Goal: Task Accomplishment & Management: Use online tool/utility

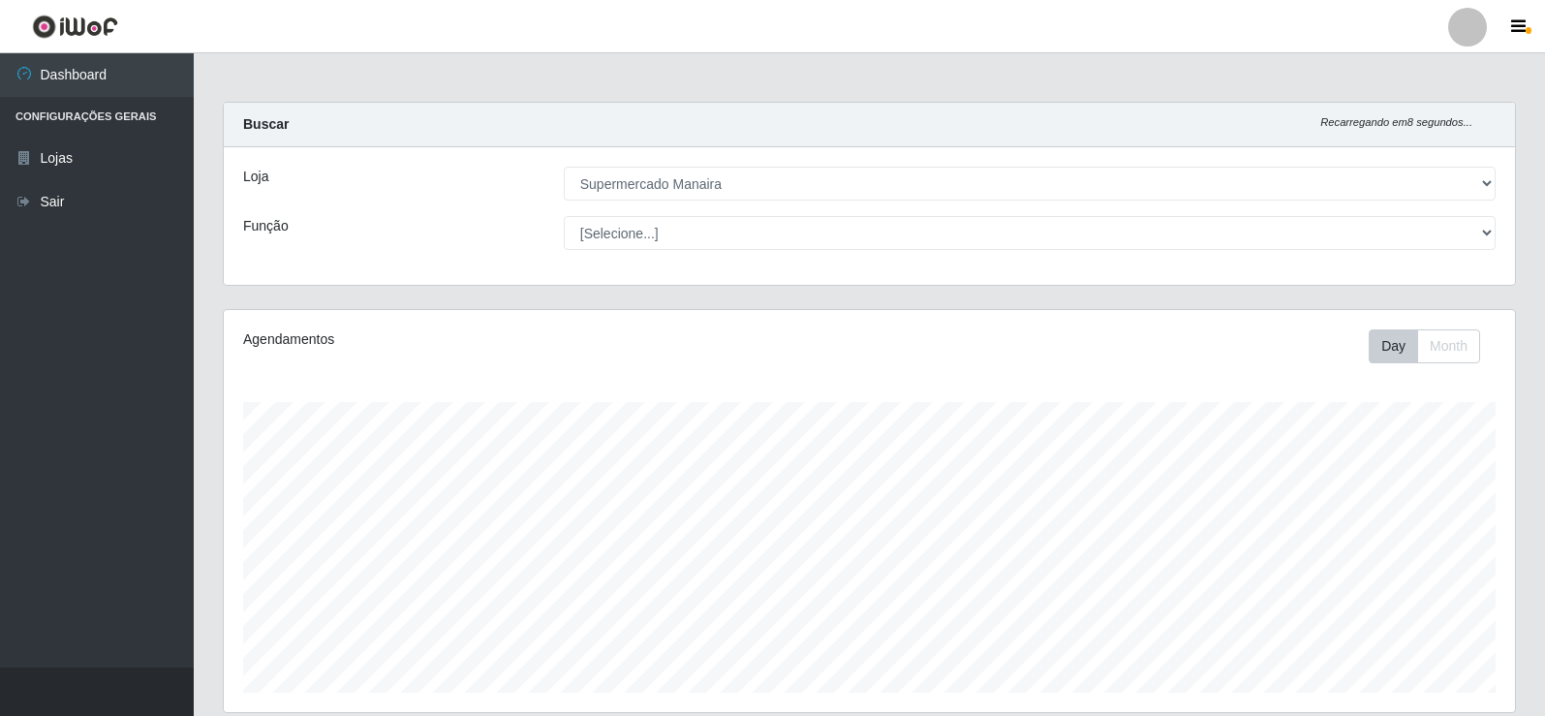
select select "443"
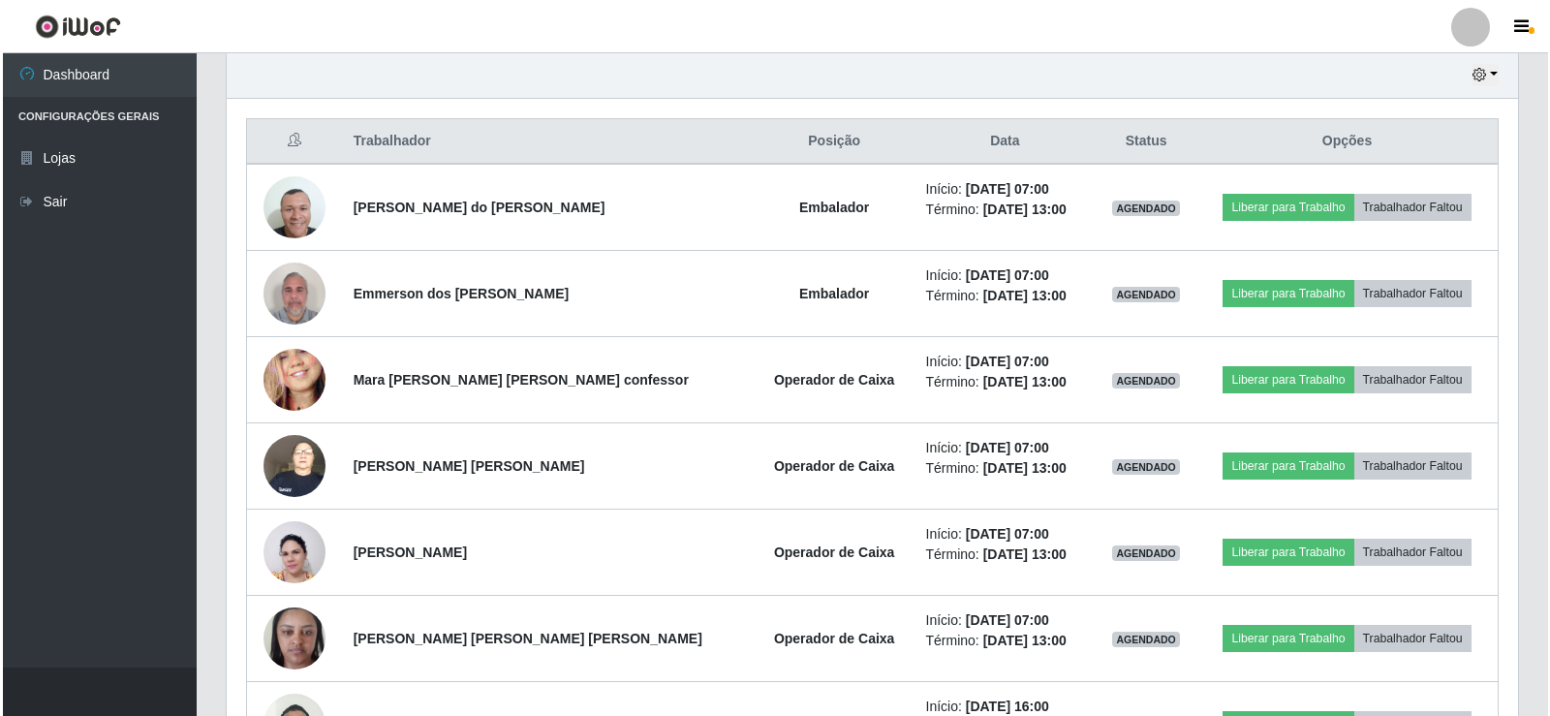
scroll to position [689, 0]
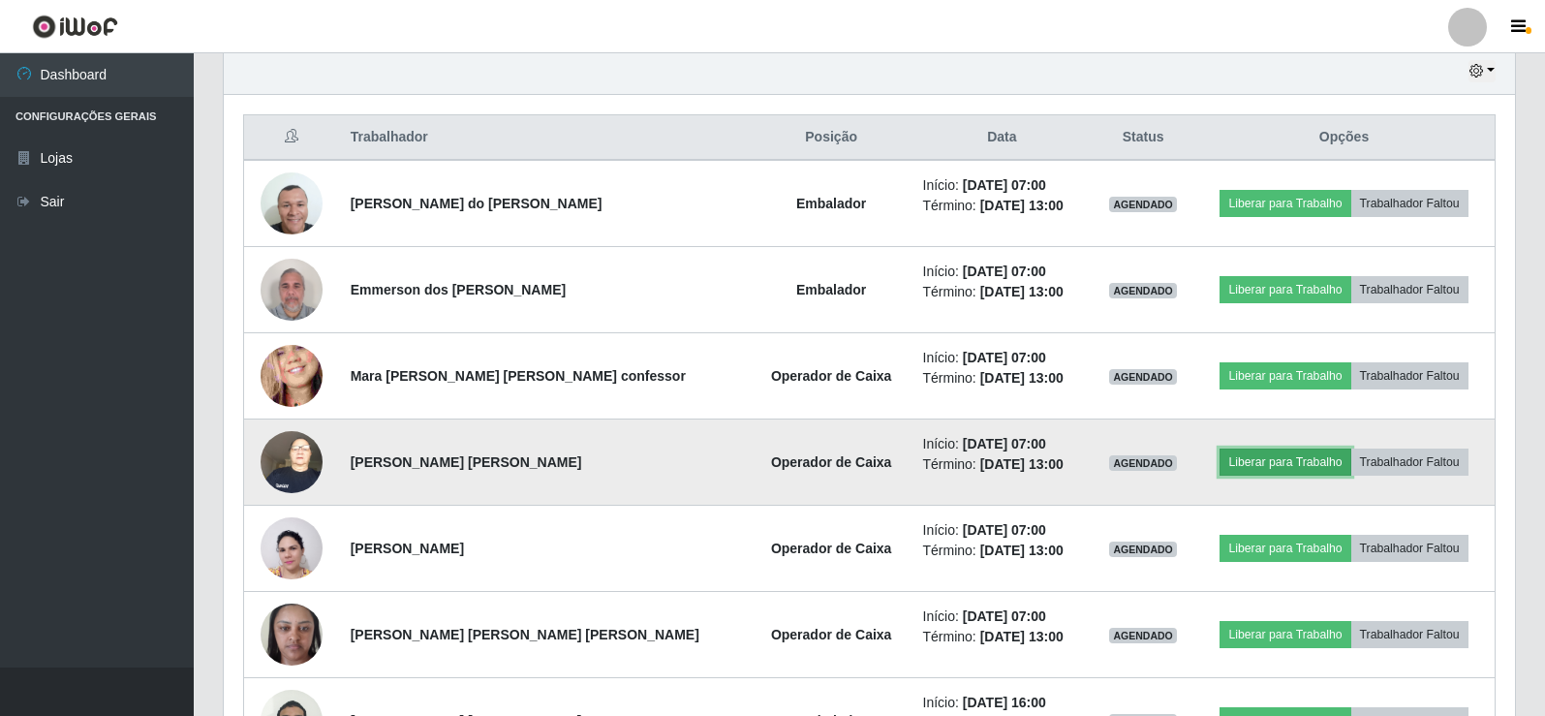
click at [1287, 467] on button "Liberar para Trabalho" at bounding box center [1284, 461] width 131 height 27
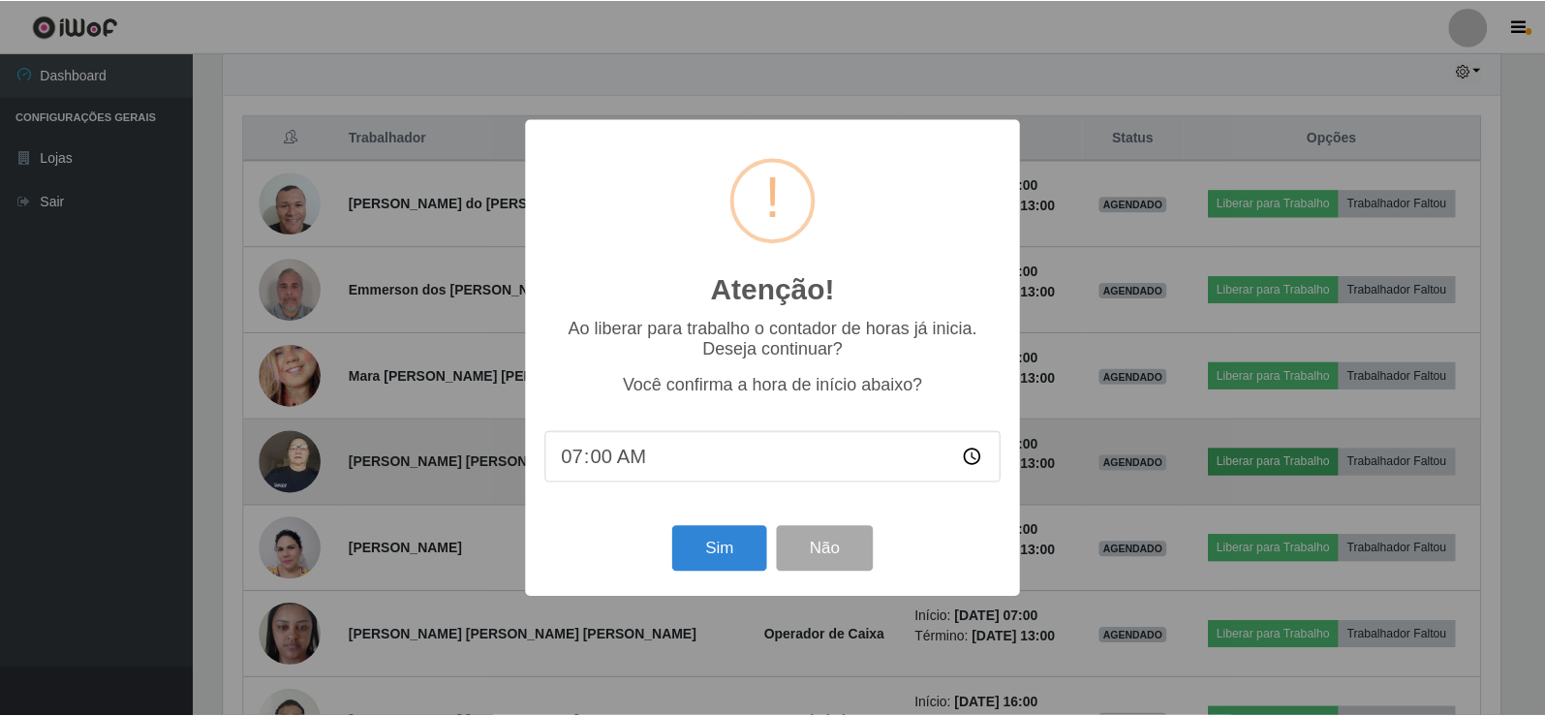
scroll to position [402, 1281]
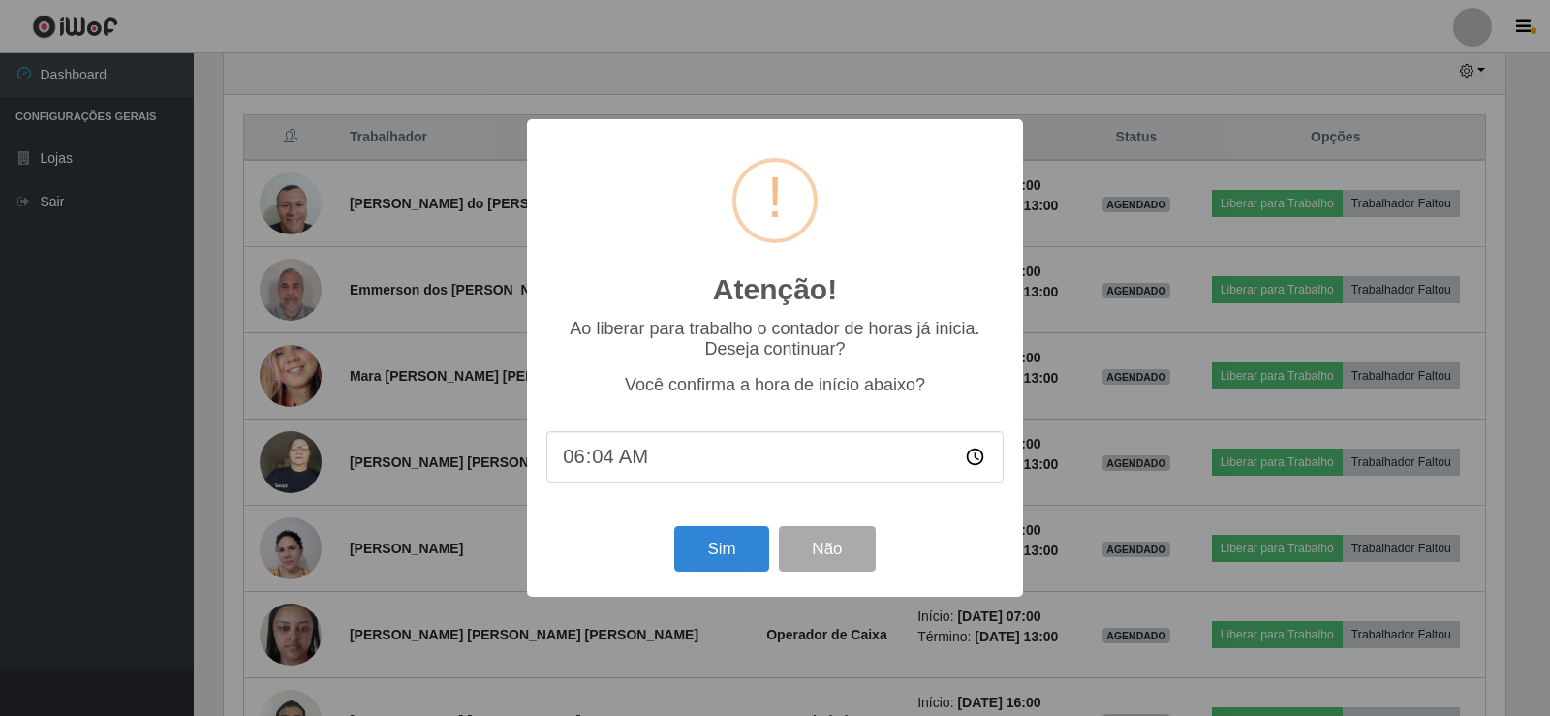
type input "06:47"
click at [713, 543] on button "Sim" at bounding box center [721, 549] width 94 height 46
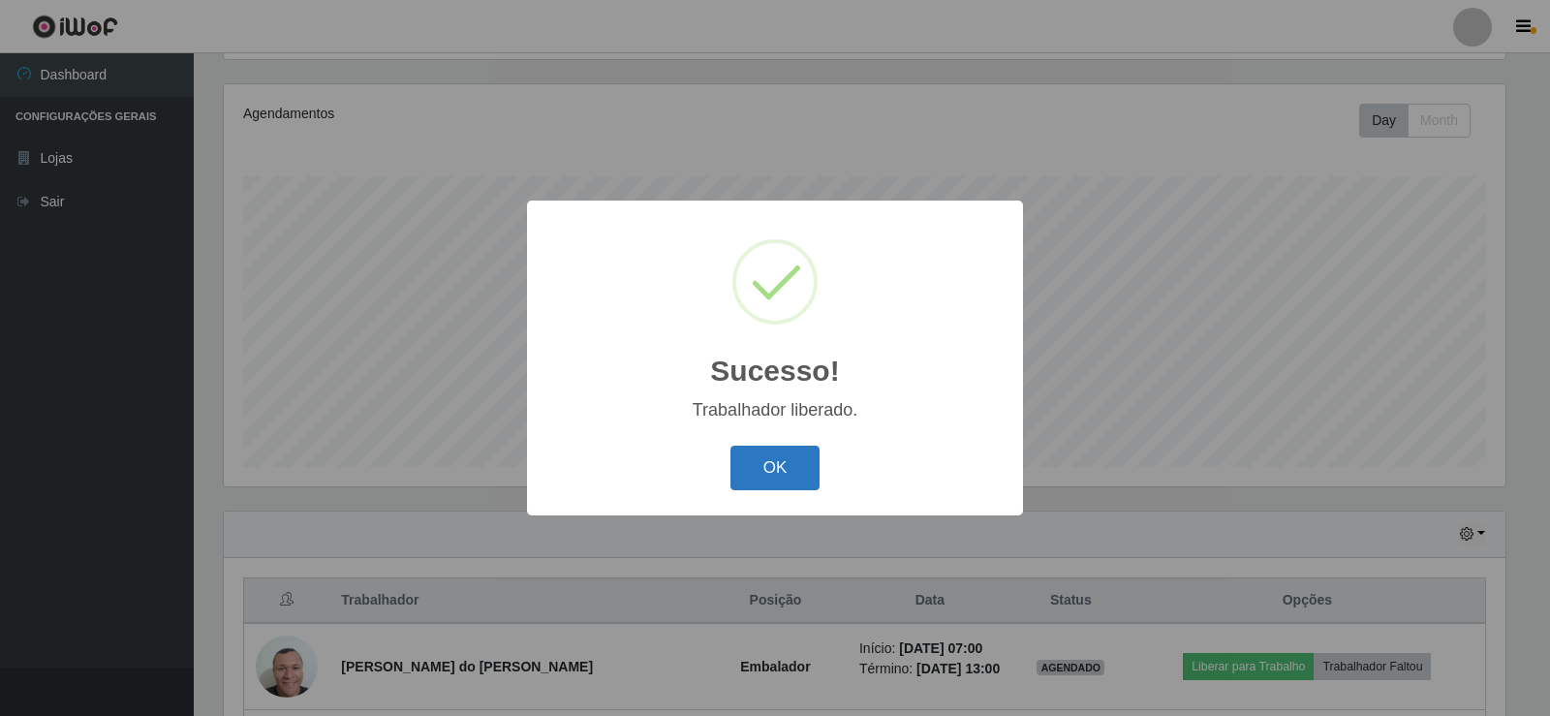
click at [771, 464] on button "OK" at bounding box center [775, 469] width 90 height 46
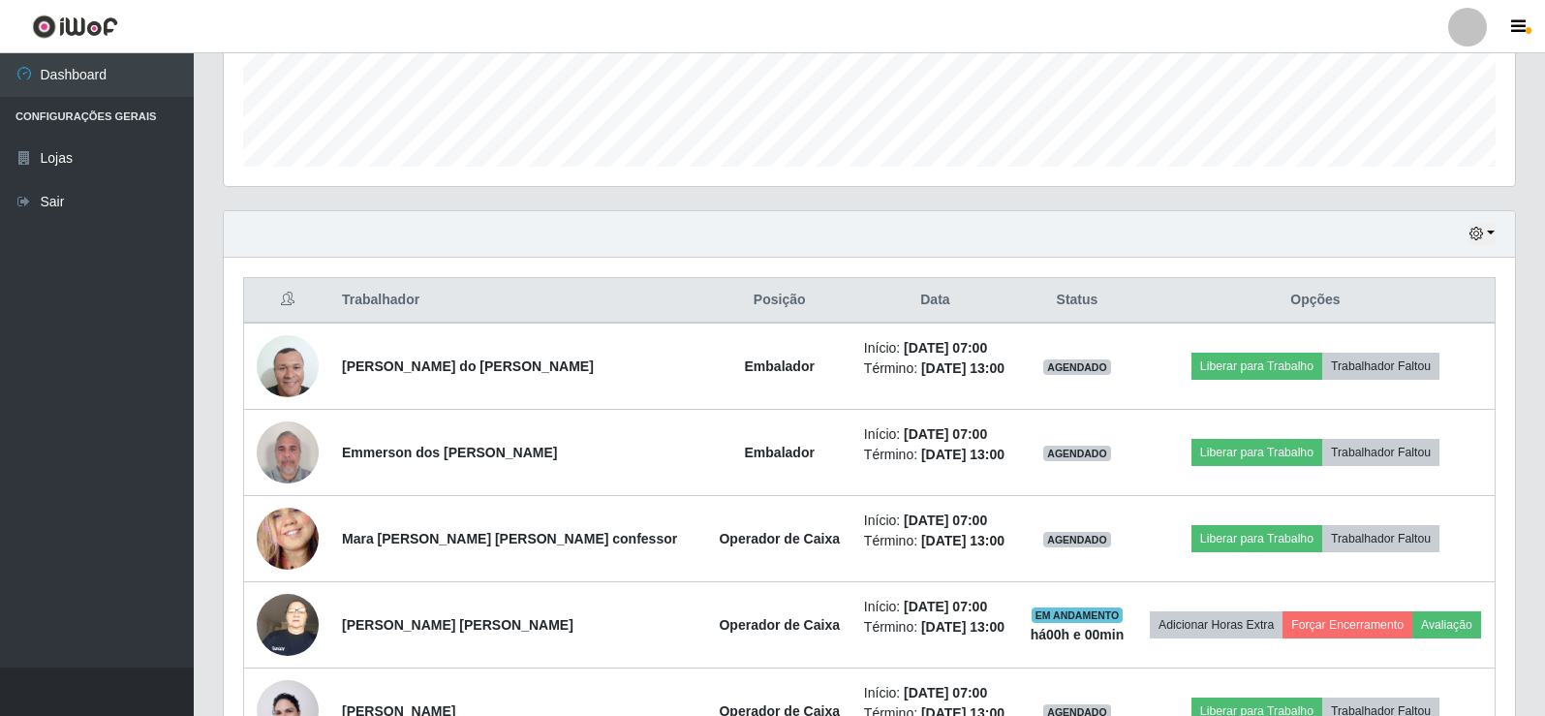
scroll to position [613, 0]
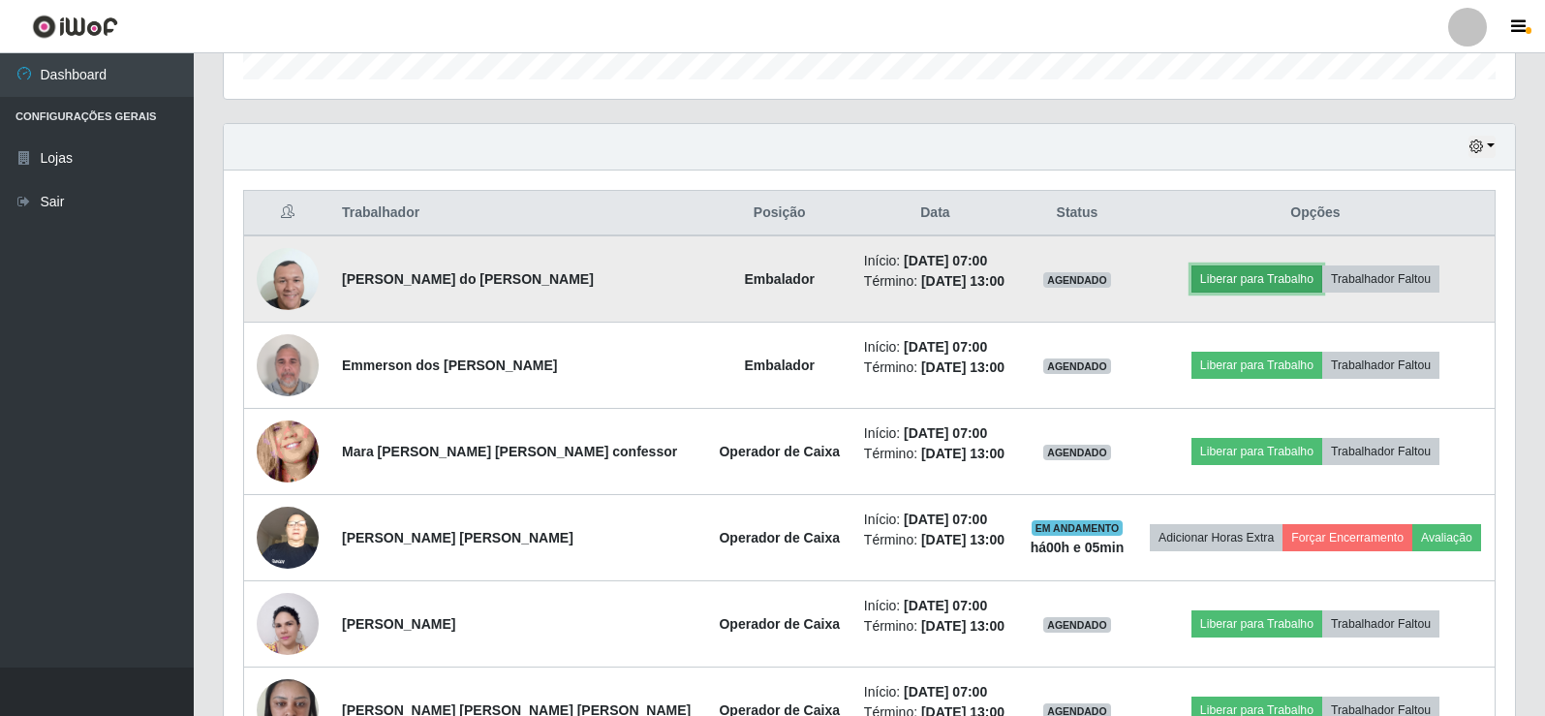
click at [1247, 280] on button "Liberar para Trabalho" at bounding box center [1256, 278] width 131 height 27
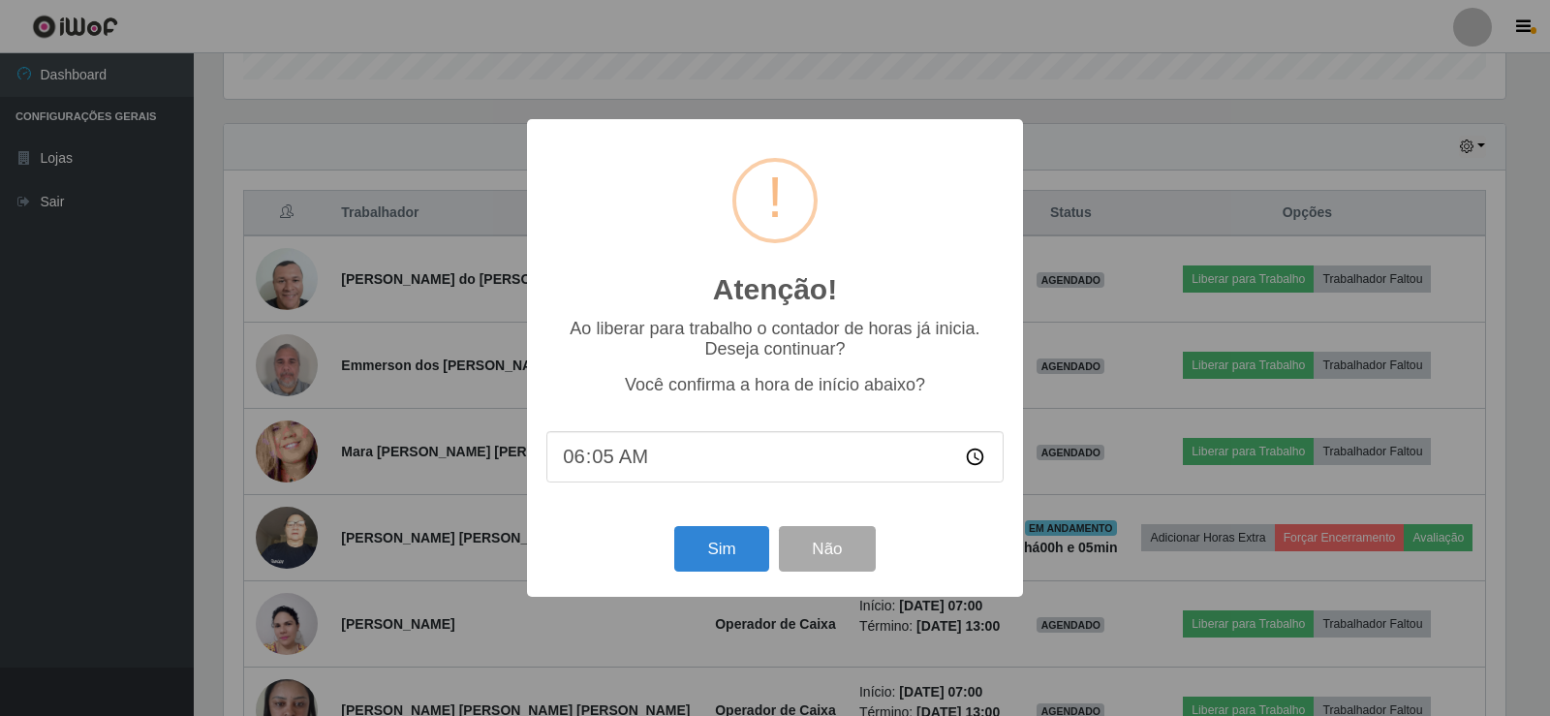
type input "06:53"
click at [734, 556] on button "Sim" at bounding box center [721, 549] width 94 height 46
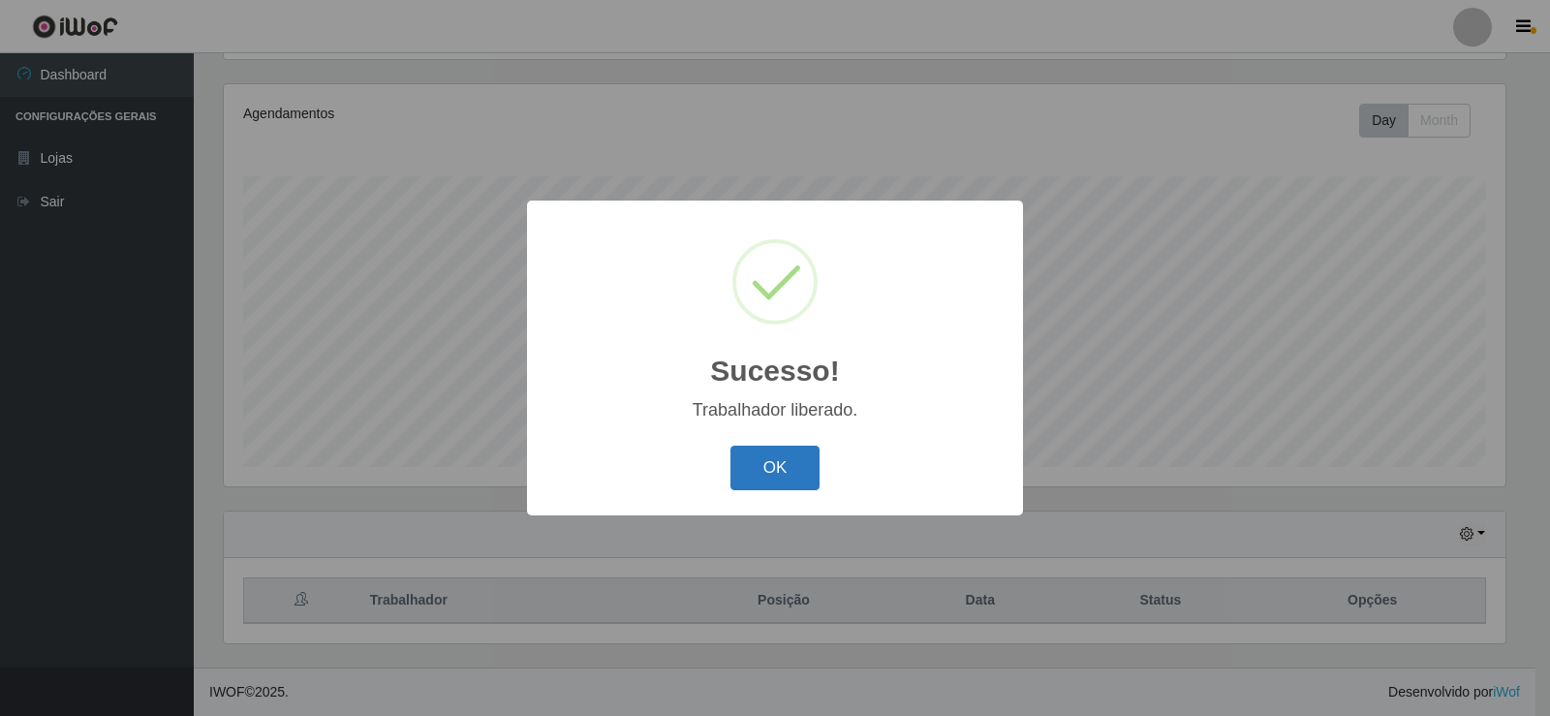
click at [768, 466] on button "OK" at bounding box center [775, 469] width 90 height 46
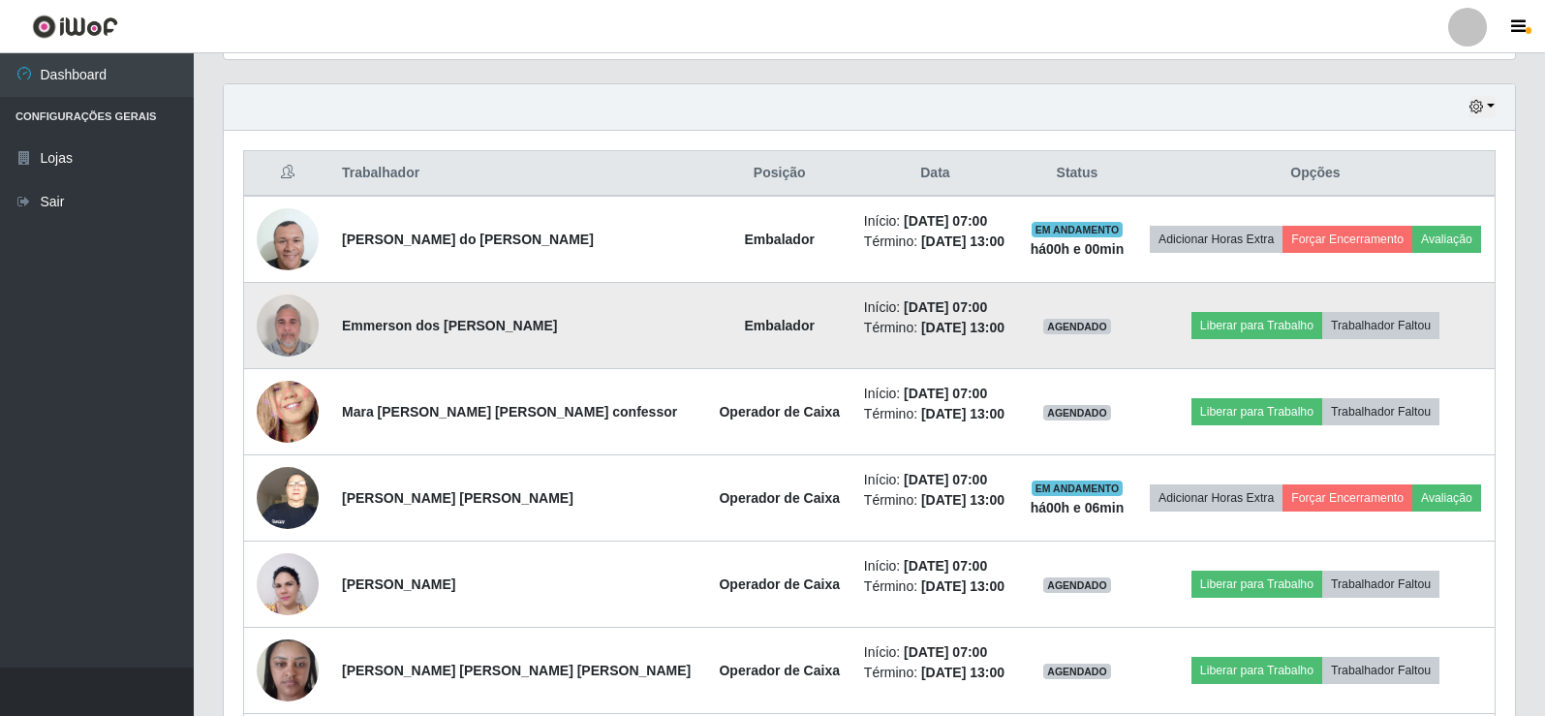
scroll to position [710, 0]
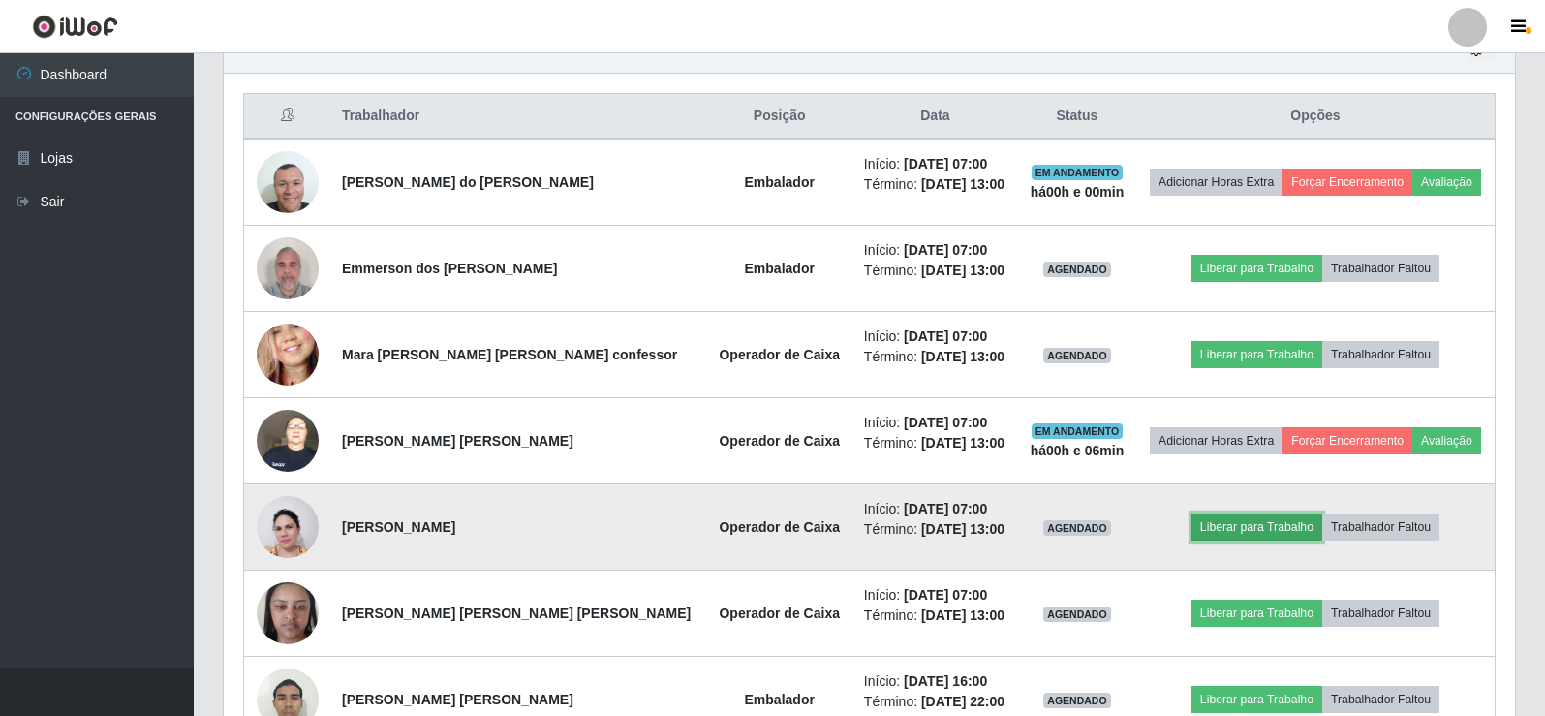
click at [1236, 527] on button "Liberar para Trabalho" at bounding box center [1256, 526] width 131 height 27
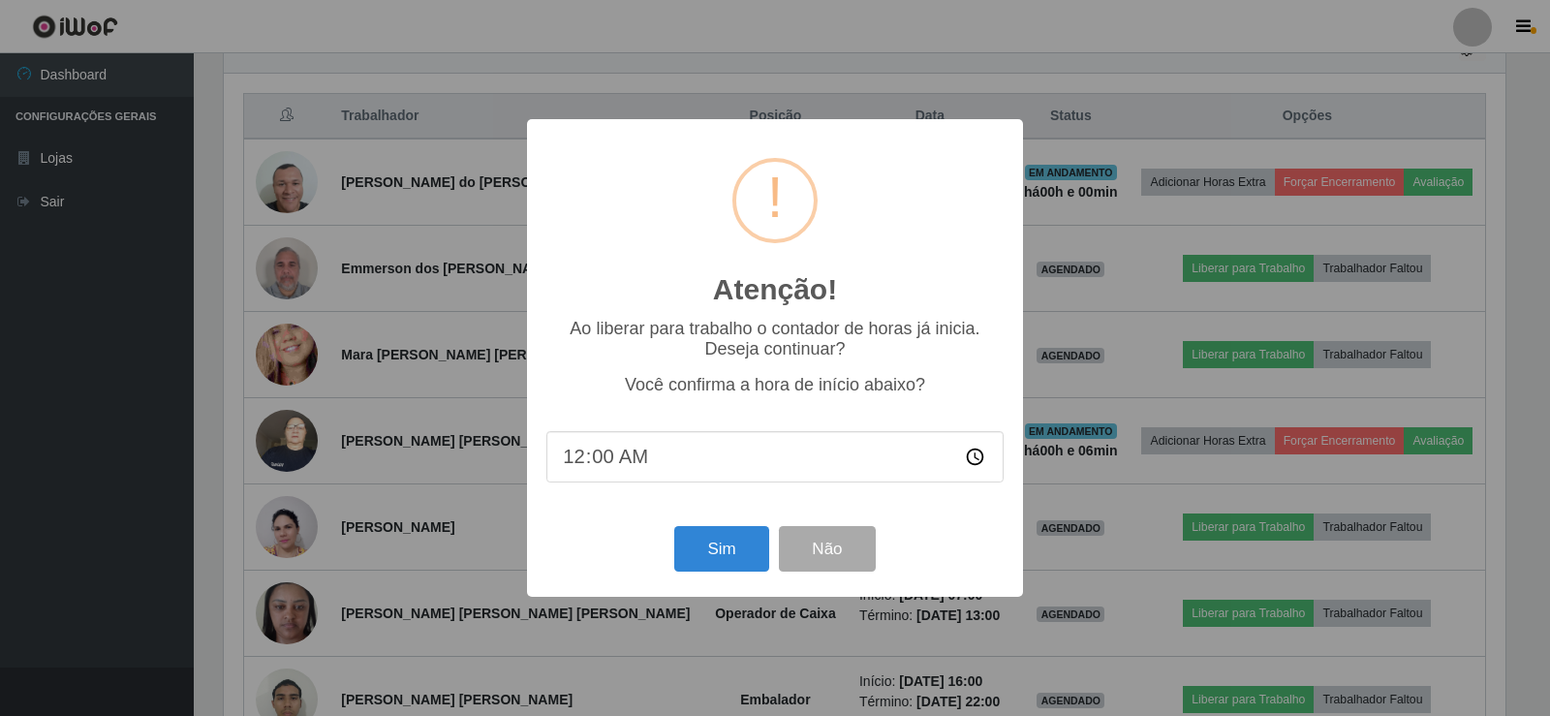
type input "05:00"
type input "05:53"
click at [718, 546] on button "Sim" at bounding box center [721, 549] width 94 height 46
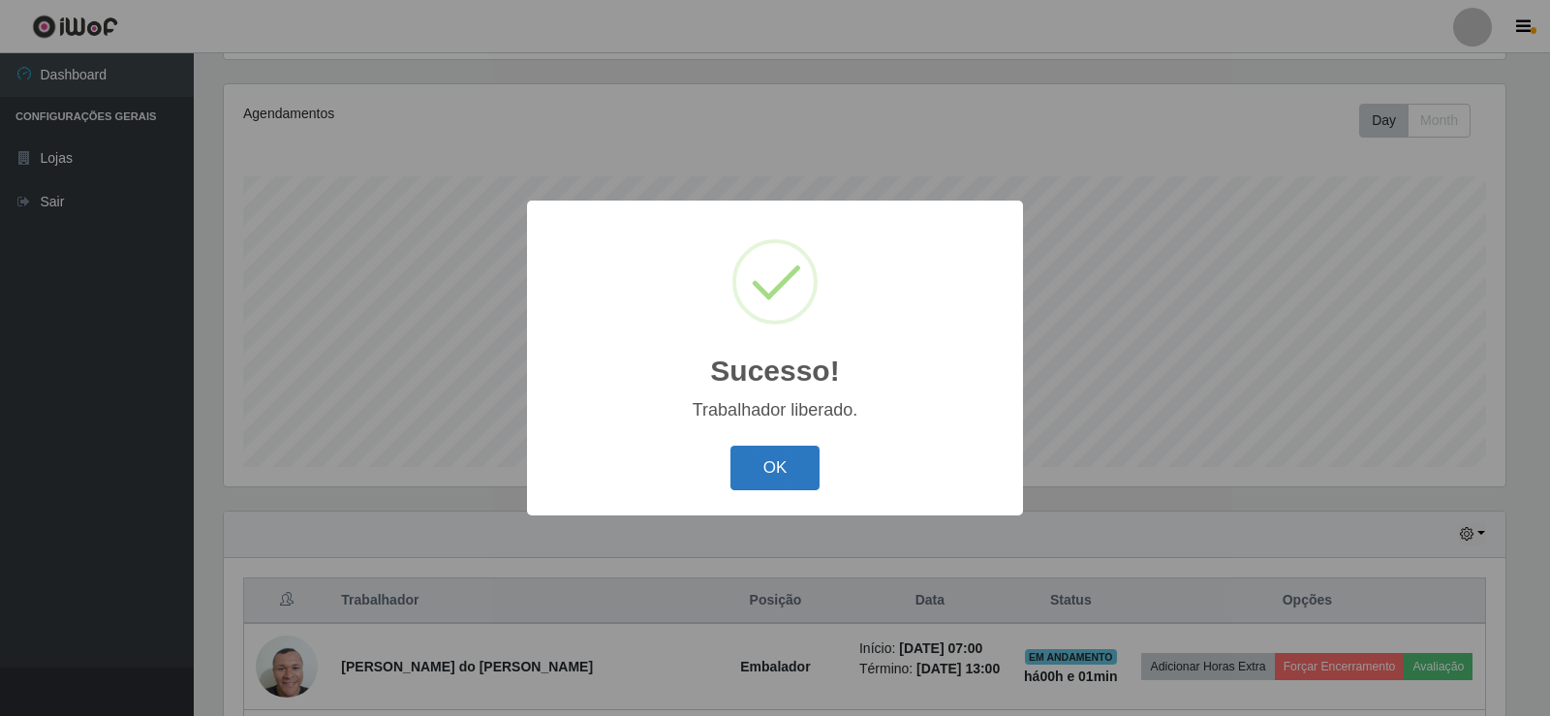
click at [766, 470] on button "OK" at bounding box center [775, 469] width 90 height 46
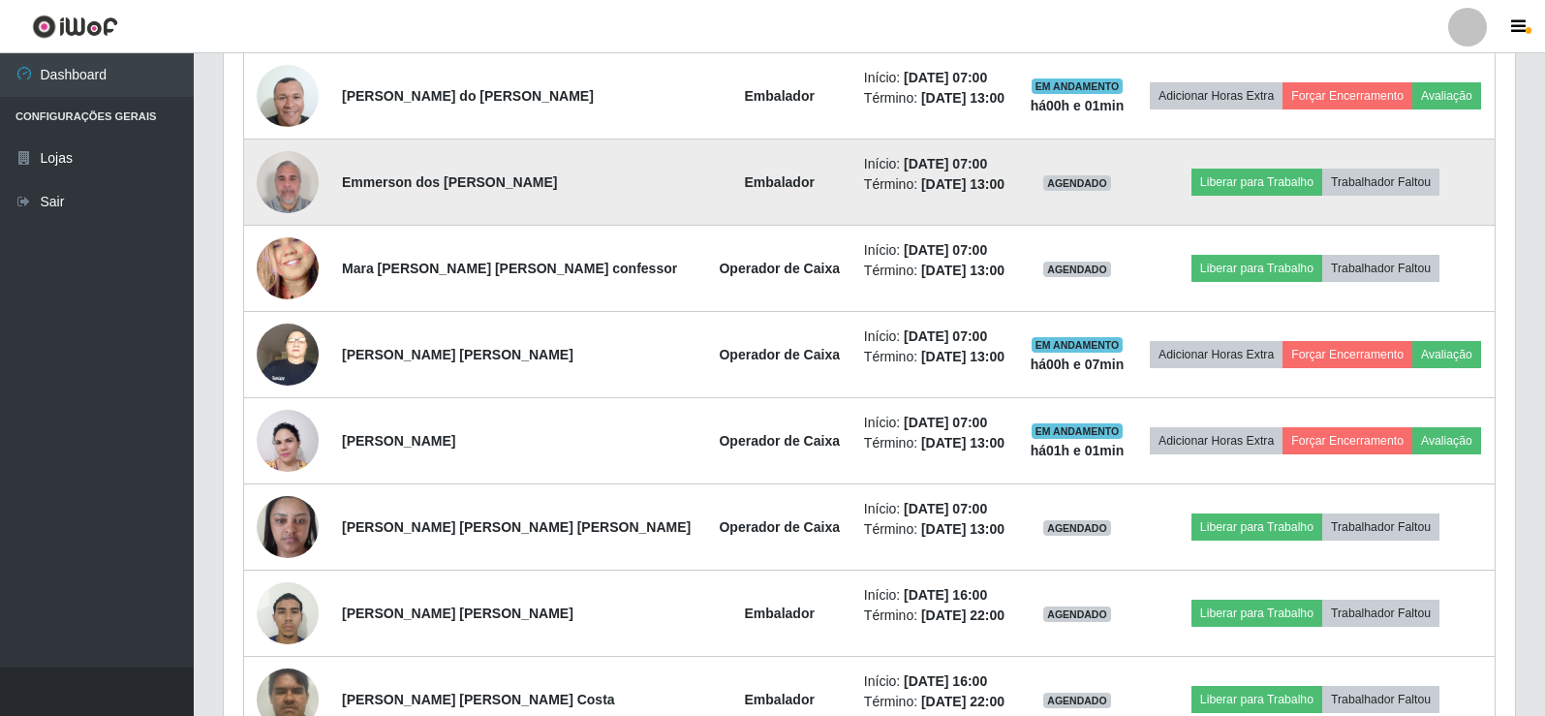
scroll to position [807, 0]
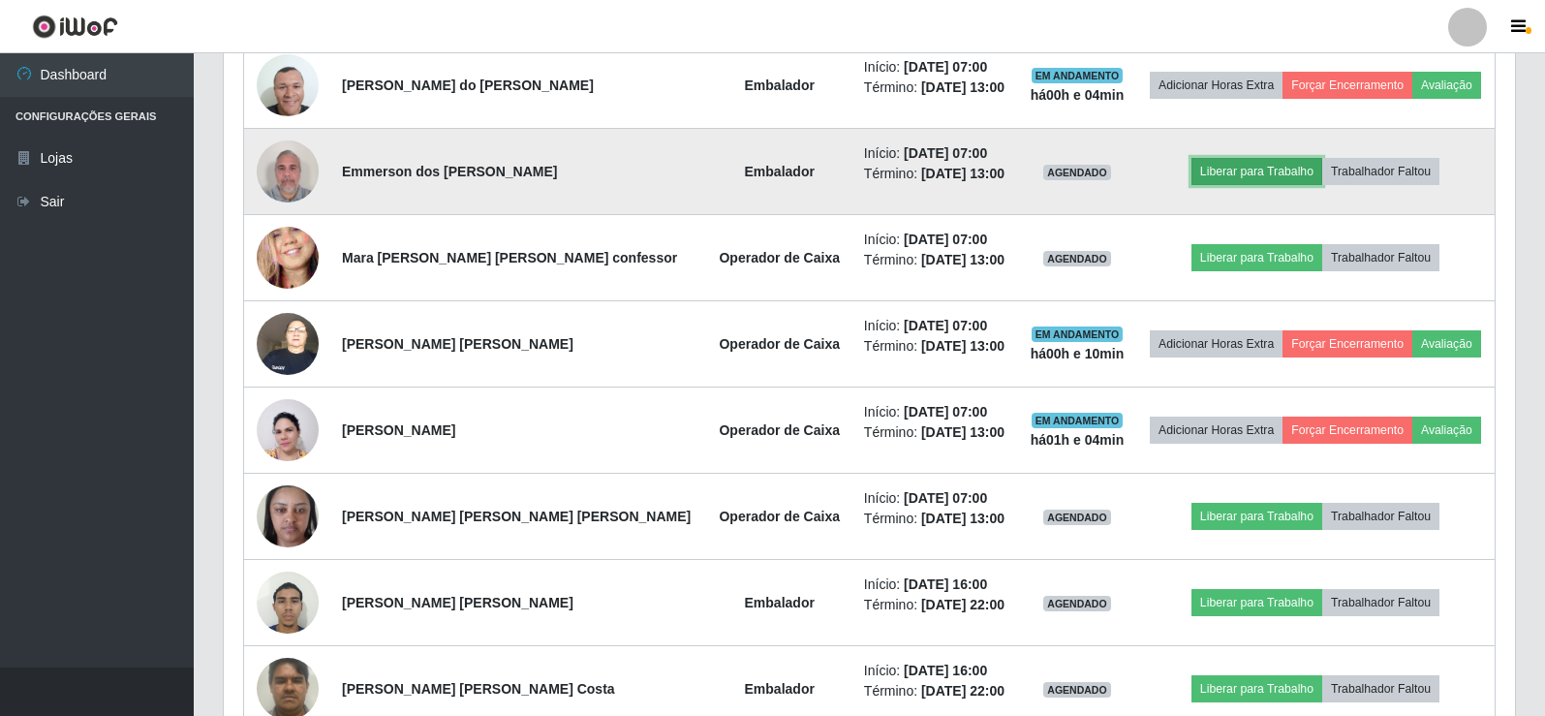
click at [1244, 165] on button "Liberar para Trabalho" at bounding box center [1256, 171] width 131 height 27
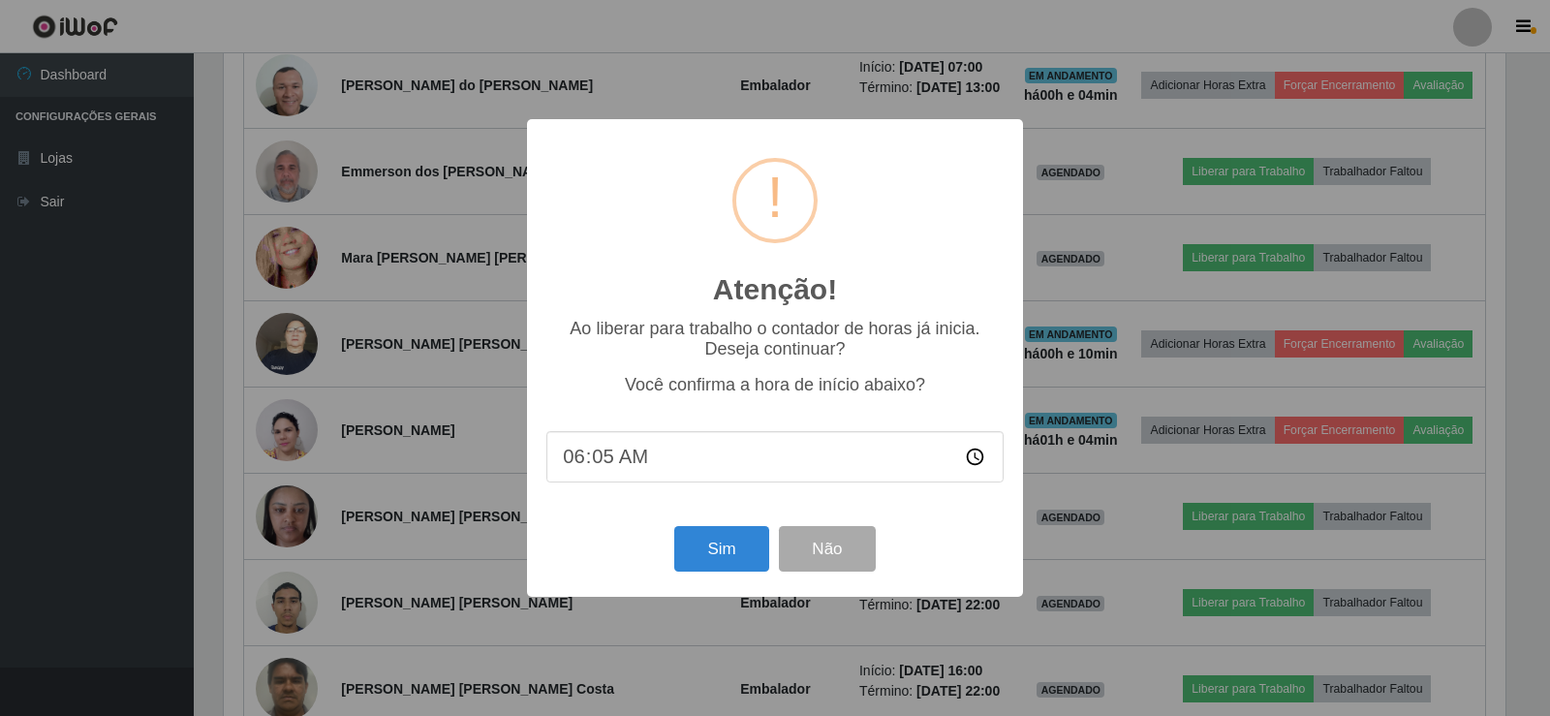
type input "06:57"
click at [745, 539] on button "Sim" at bounding box center [721, 549] width 94 height 46
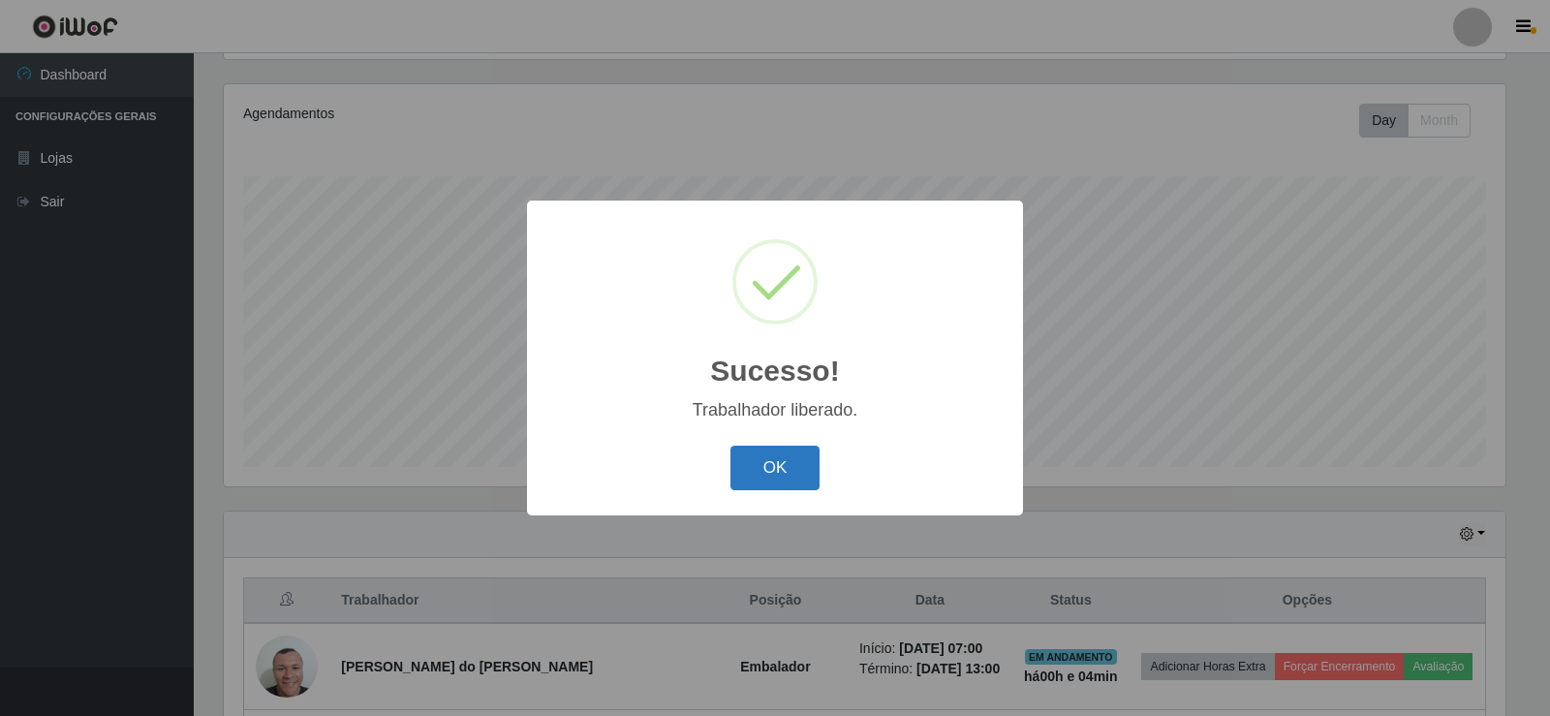
click at [757, 457] on button "OK" at bounding box center [775, 469] width 90 height 46
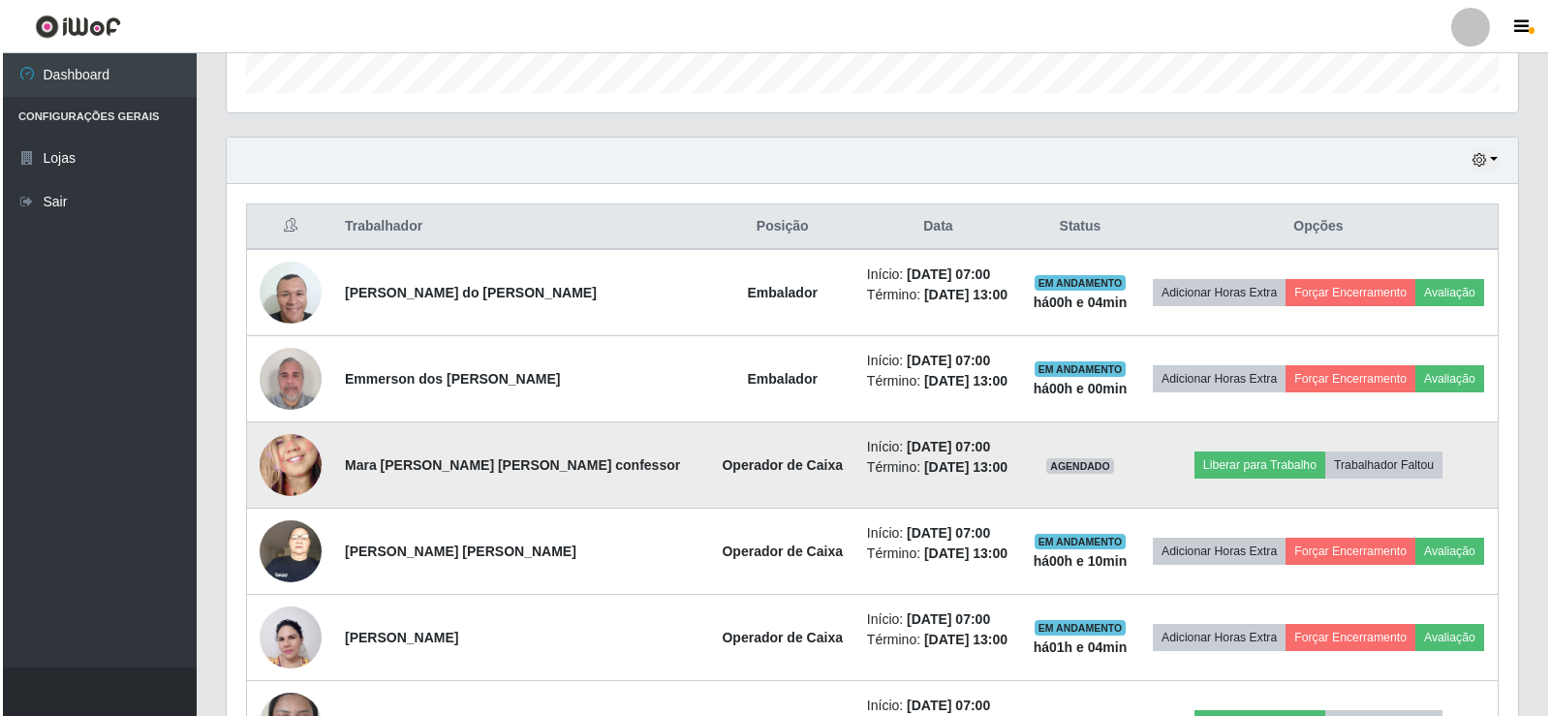
scroll to position [613, 0]
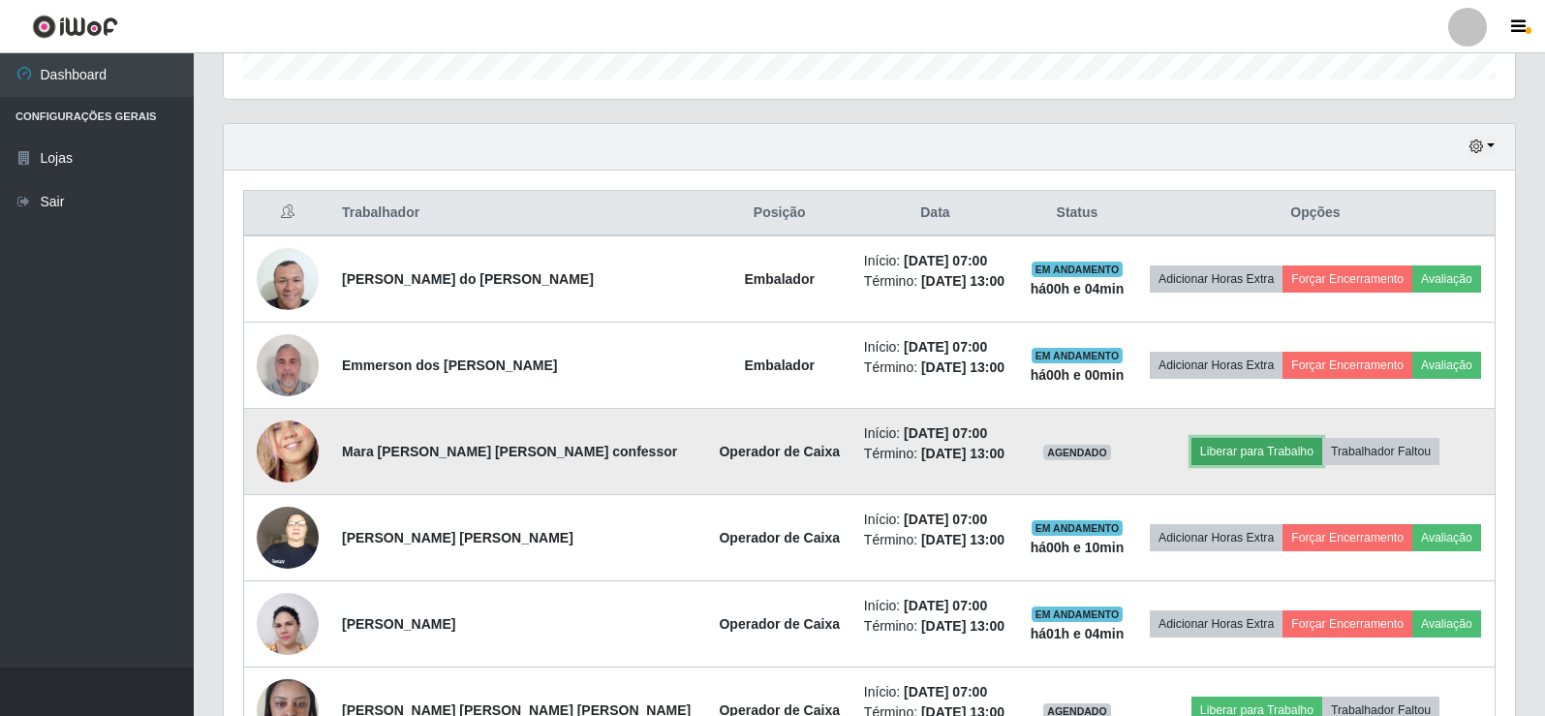
click at [1245, 457] on button "Liberar para Trabalho" at bounding box center [1256, 451] width 131 height 27
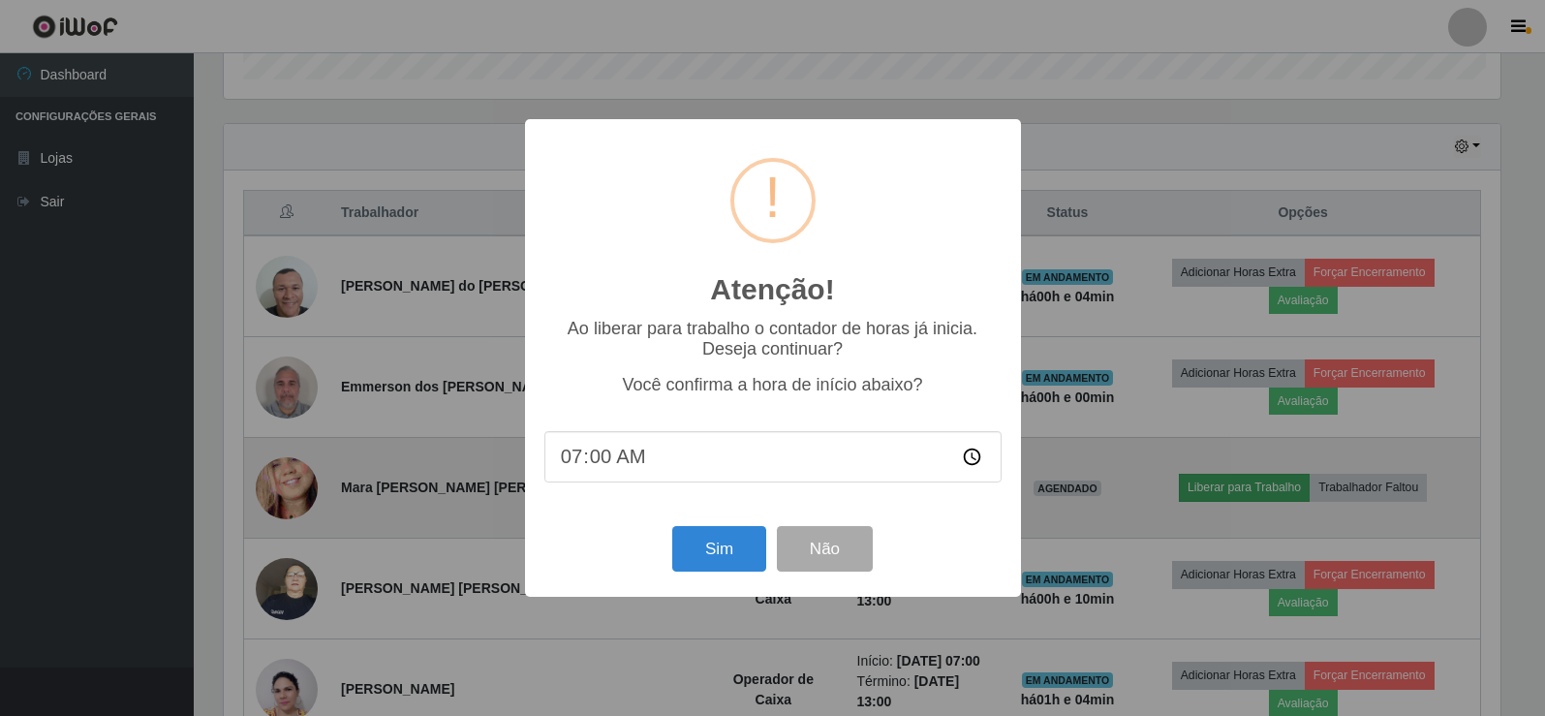
scroll to position [402, 1281]
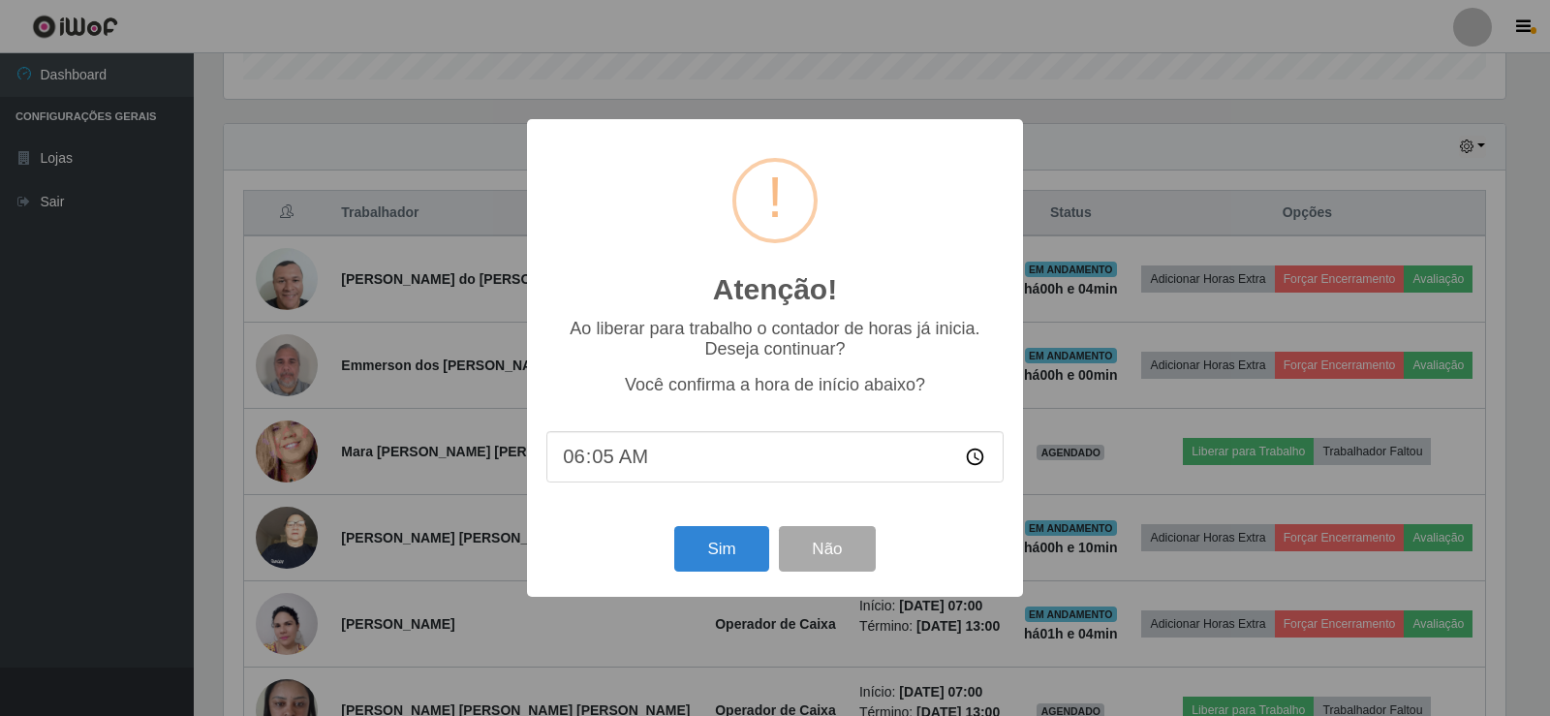
type input "06:57"
click at [717, 550] on button "Sim" at bounding box center [721, 549] width 94 height 46
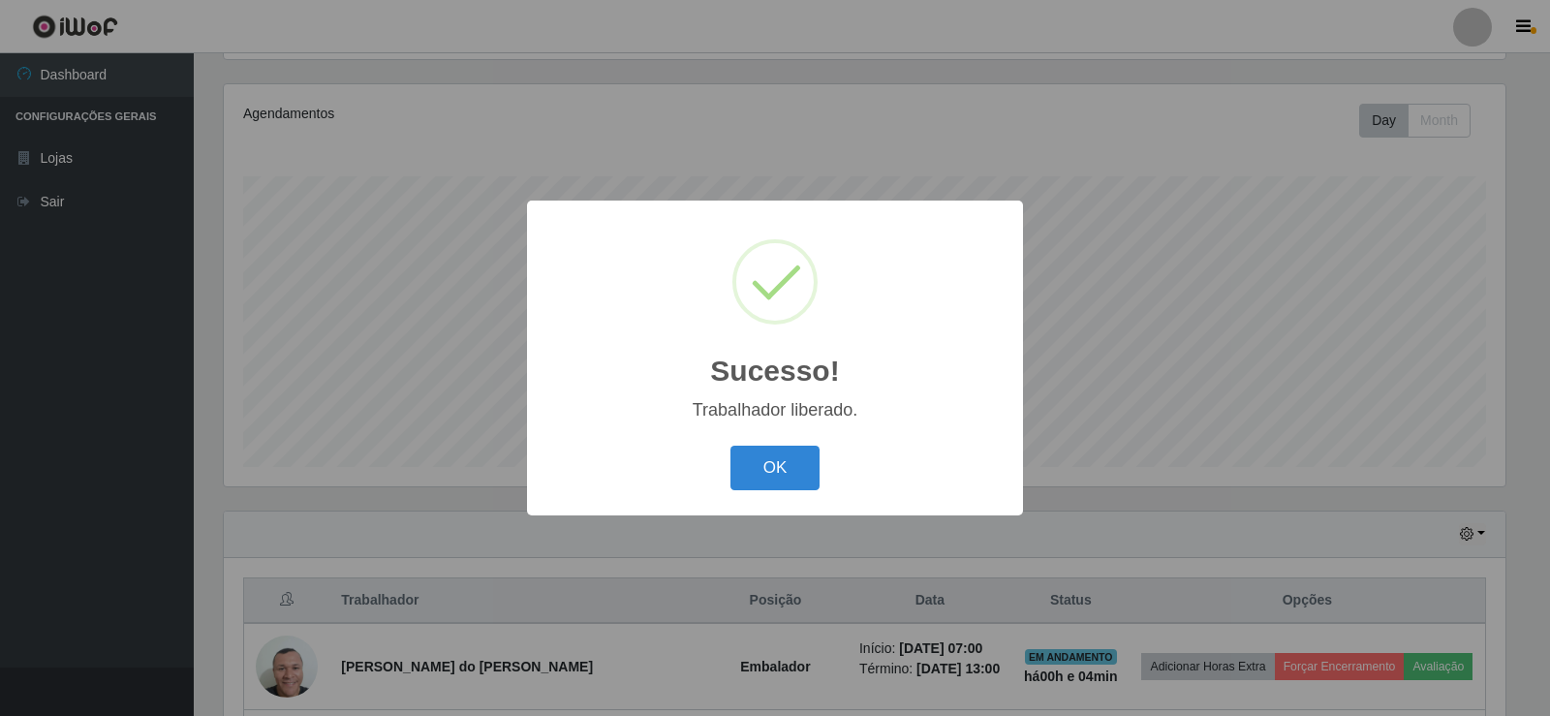
drag, startPoint x: 753, startPoint y: 477, endPoint x: 751, endPoint y: 486, distance: 9.9
click at [756, 478] on button "OK" at bounding box center [775, 469] width 90 height 46
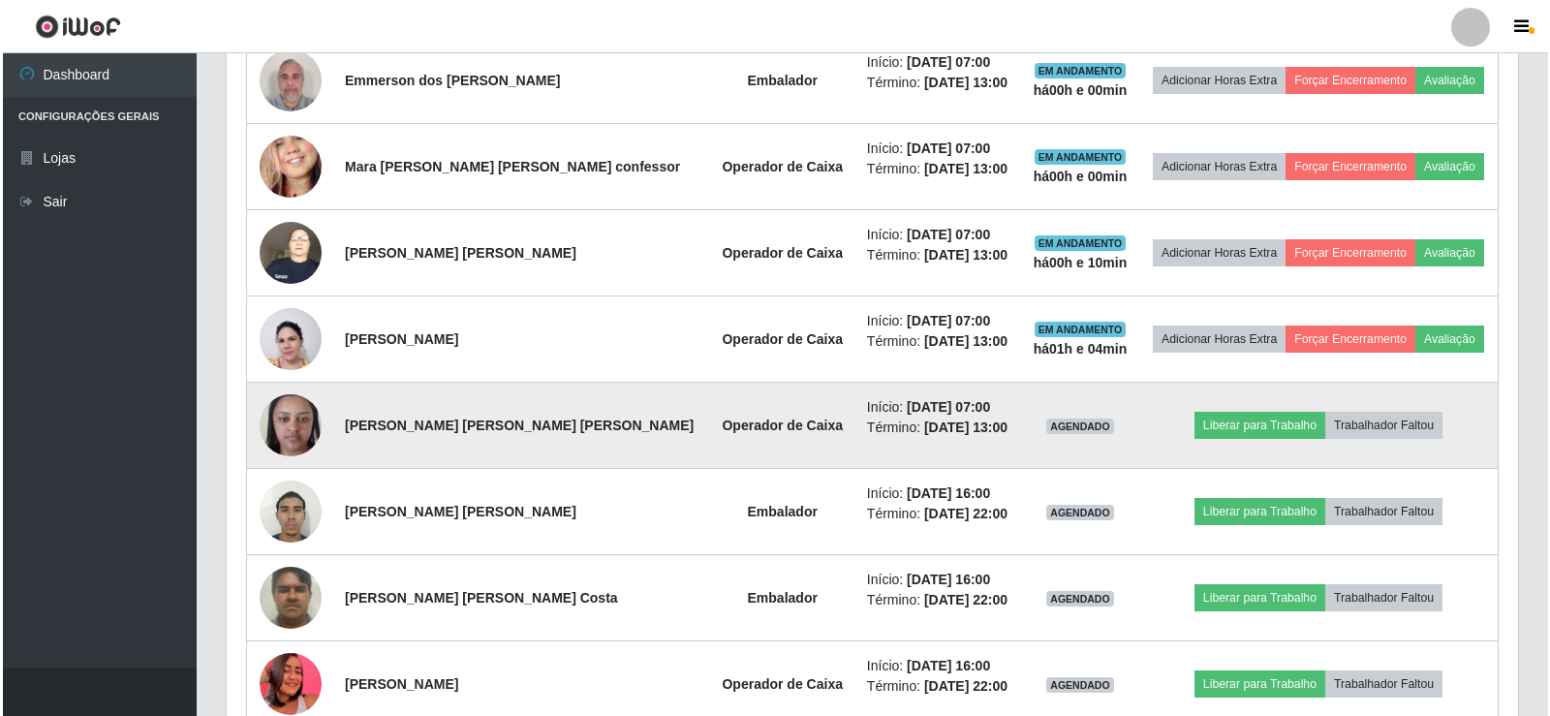
scroll to position [807, 0]
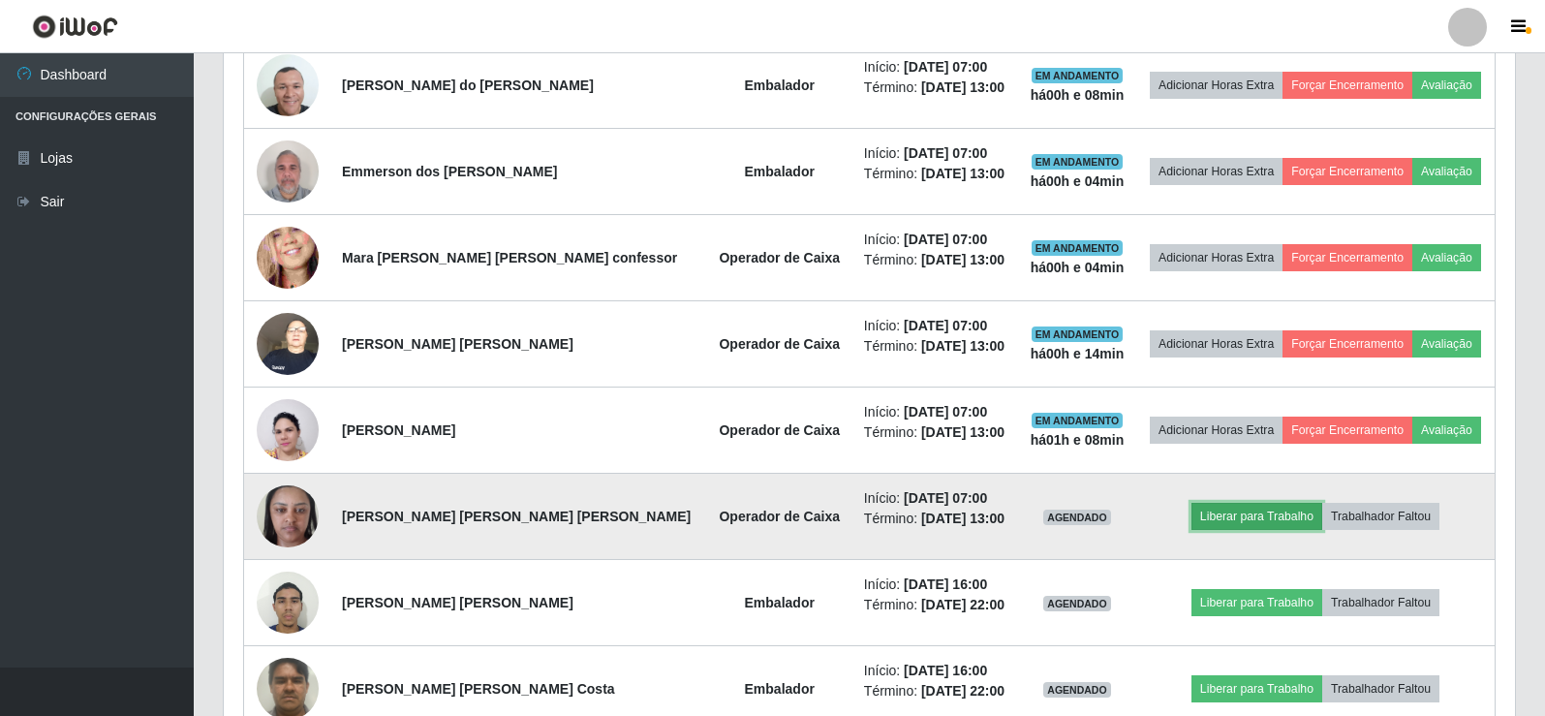
click at [1239, 518] on button "Liberar para Trabalho" at bounding box center [1256, 516] width 131 height 27
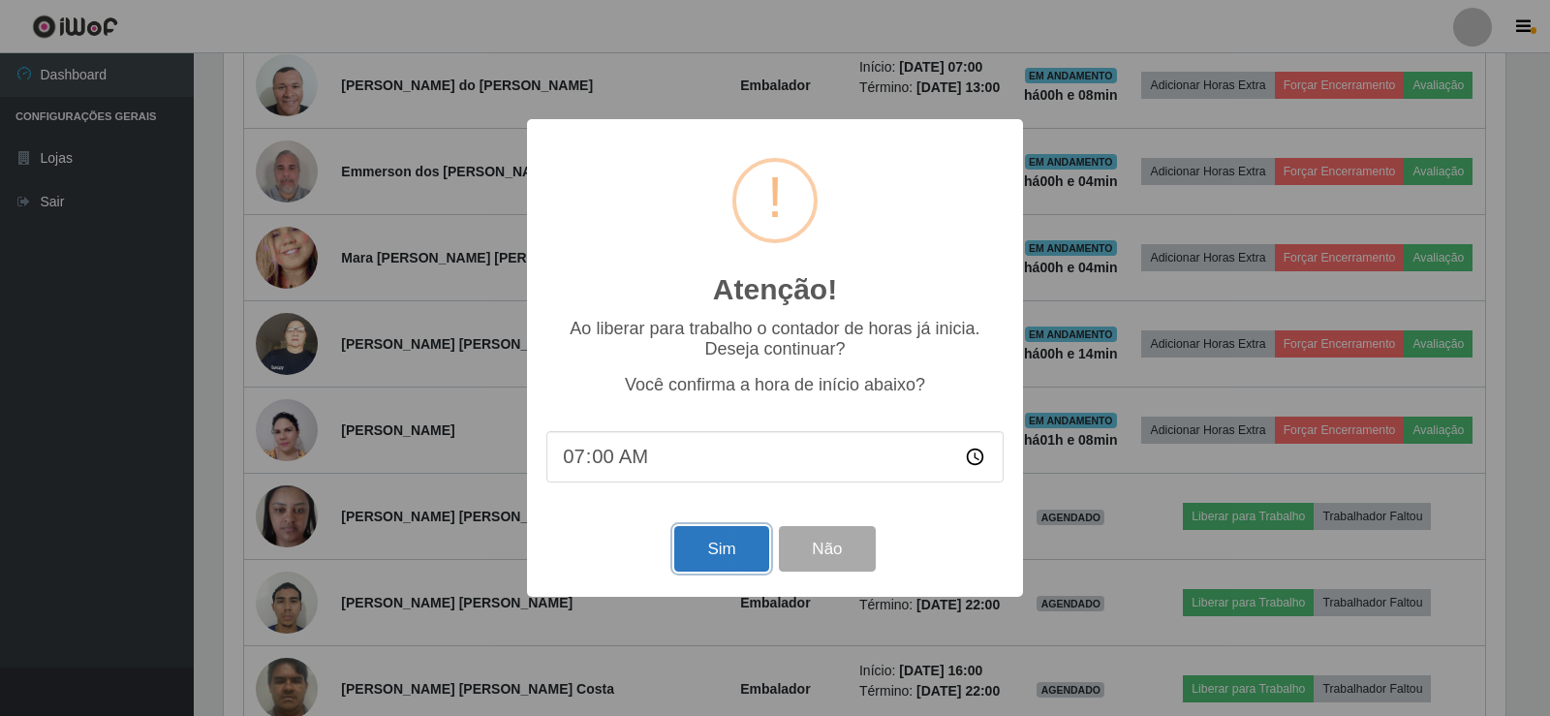
click at [712, 558] on button "Sim" at bounding box center [721, 549] width 94 height 46
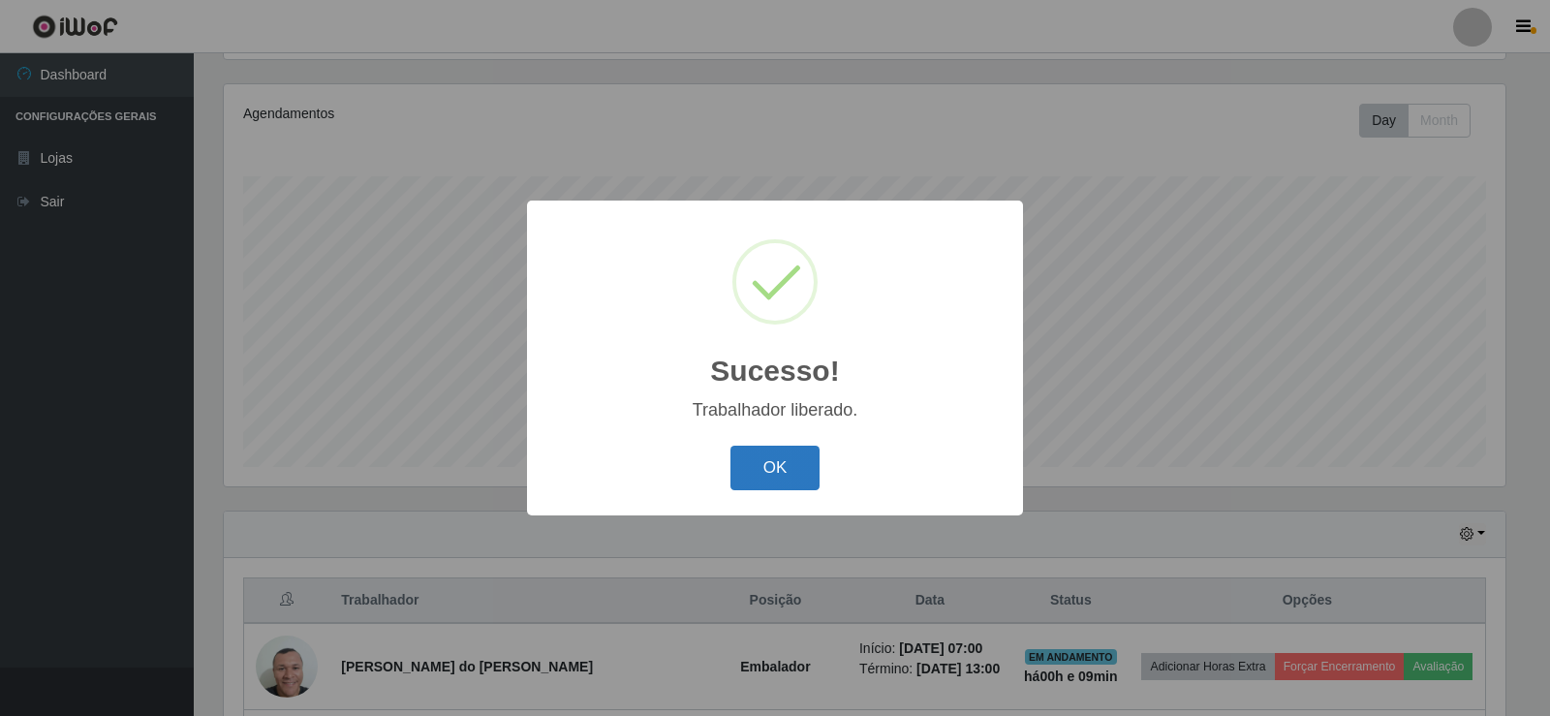
click at [776, 461] on button "OK" at bounding box center [775, 469] width 90 height 46
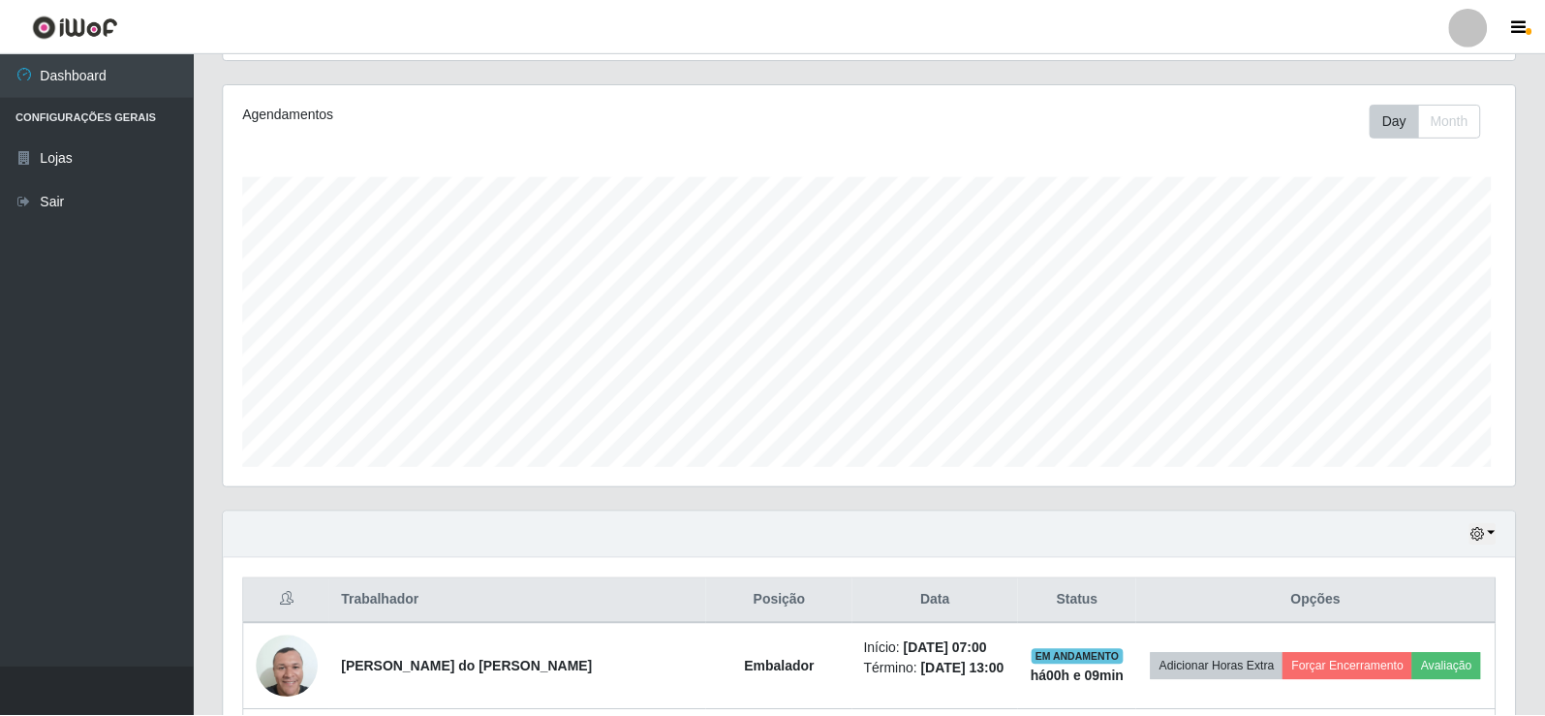
scroll to position [402, 1291]
